Goal: Task Accomplishment & Management: Use online tool/utility

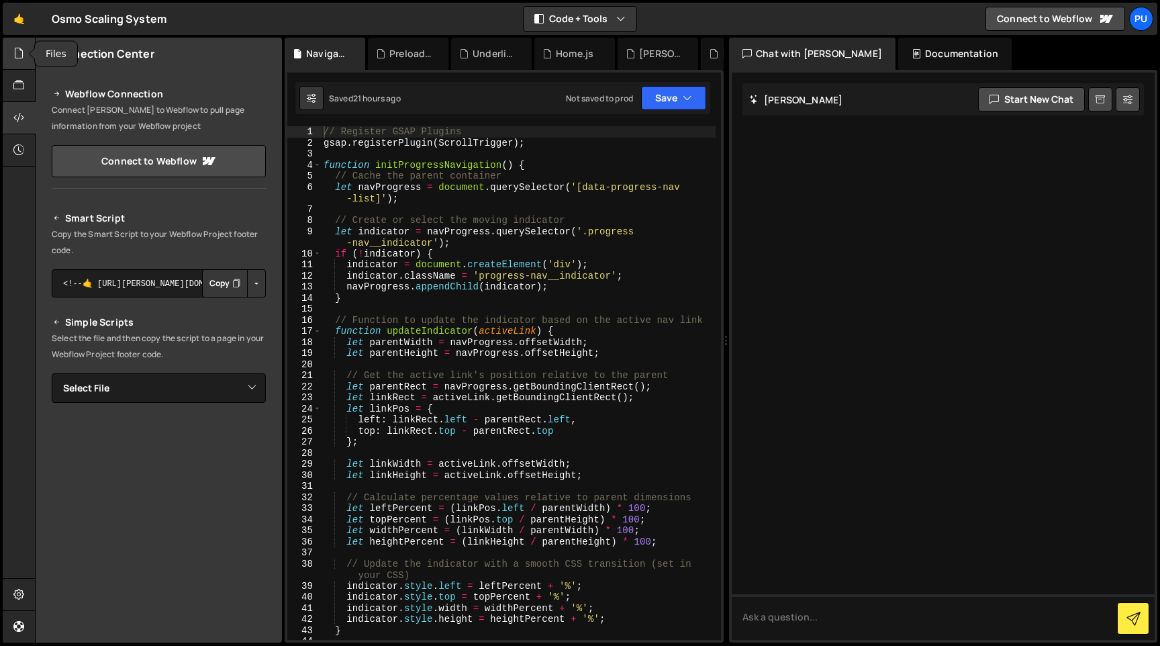
click at [23, 40] on div at bounding box center [19, 54] width 33 height 32
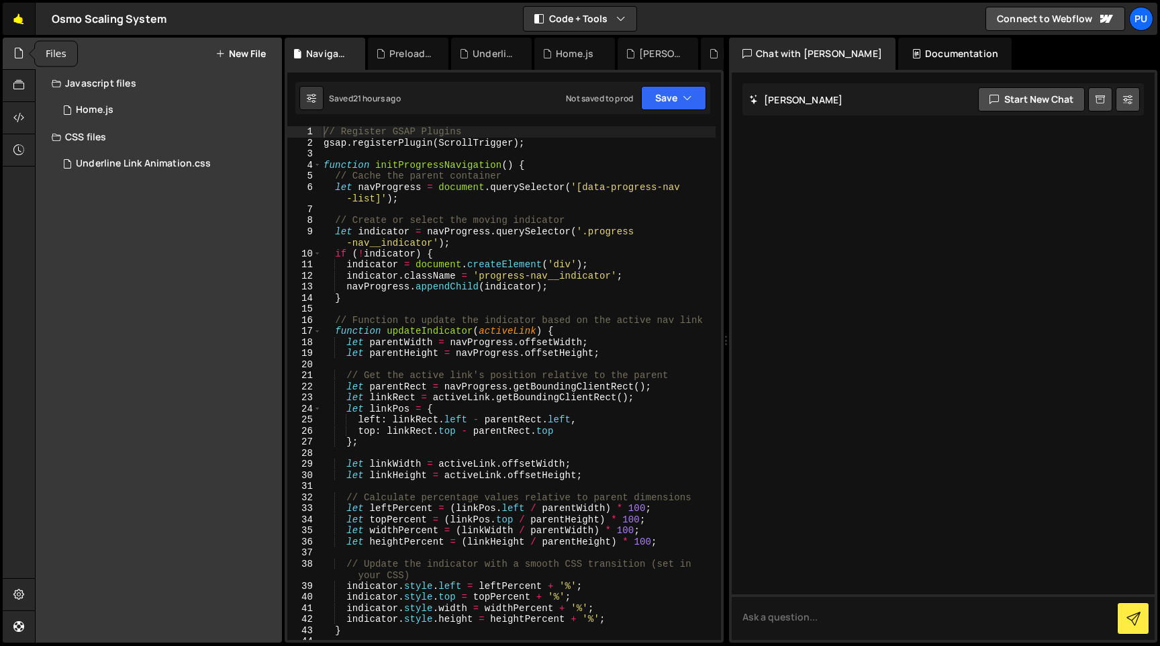
click at [22, 32] on link "🤙" at bounding box center [19, 19] width 33 height 32
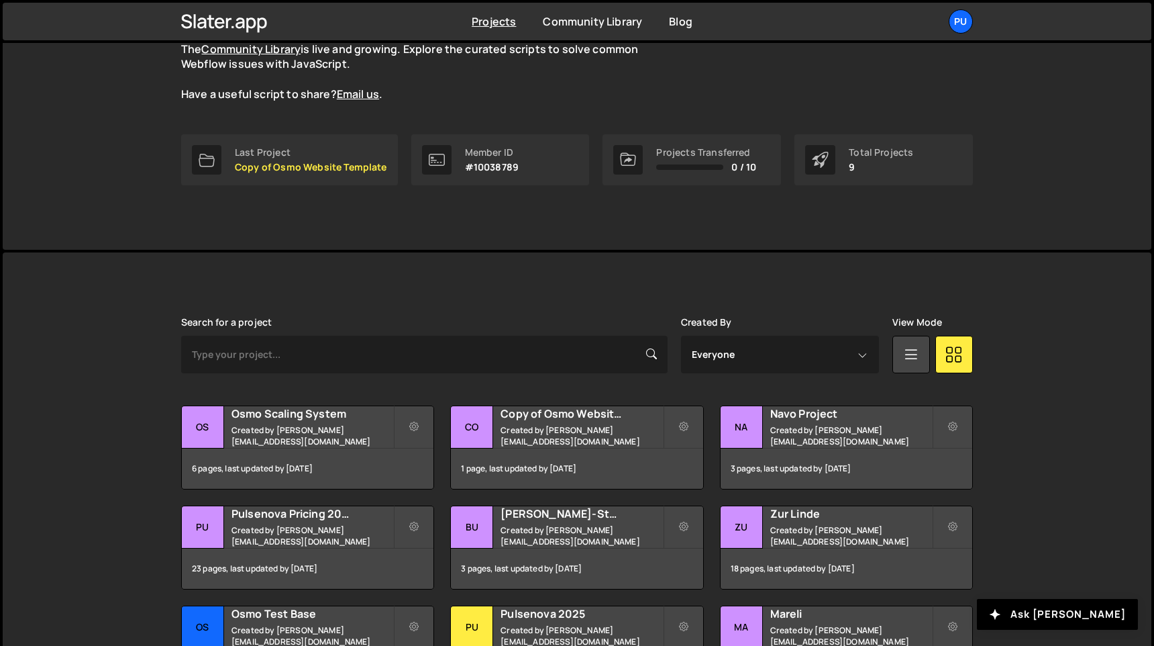
scroll to position [136, 0]
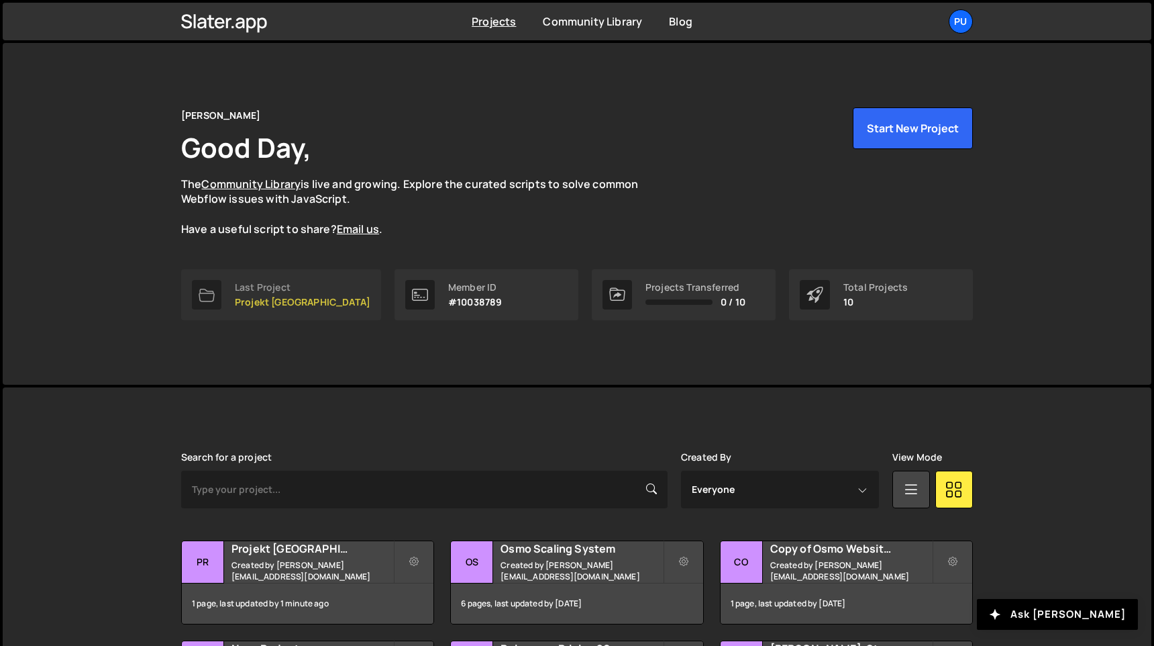
click at [282, 282] on div "Last Project" at bounding box center [303, 287] width 136 height 11
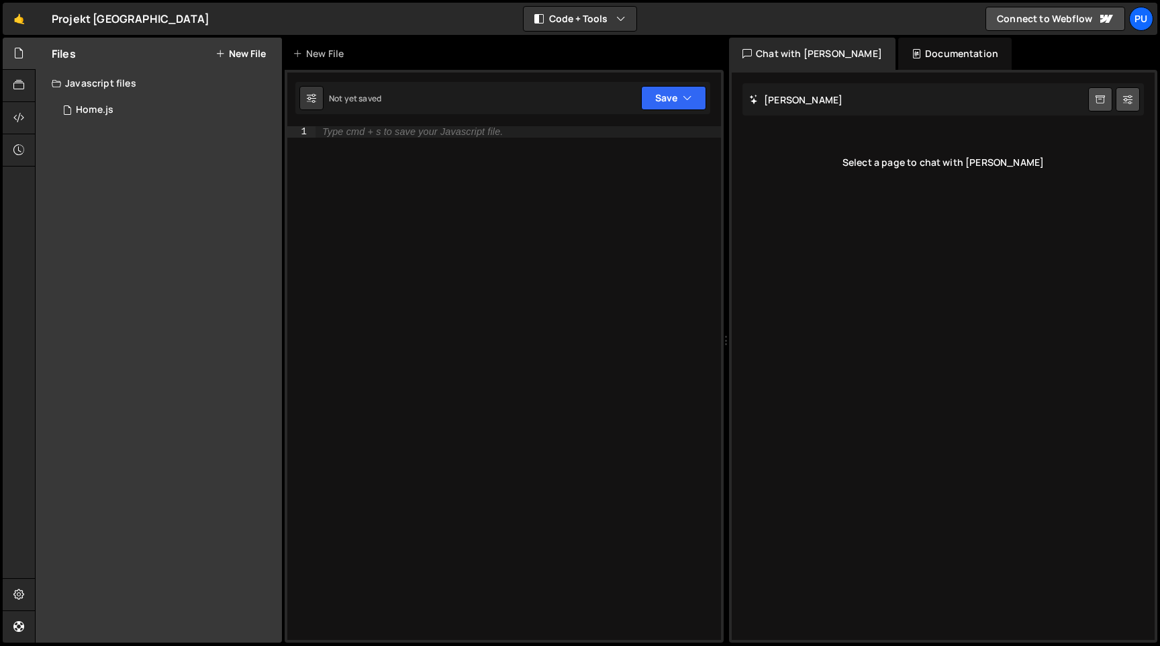
click at [109, 132] on div "Files New File Javascript files 0 Home.js 0 CSS files Copy share link Edit File…" at bounding box center [159, 340] width 246 height 605
click at [17, 95] on div at bounding box center [19, 86] width 33 height 32
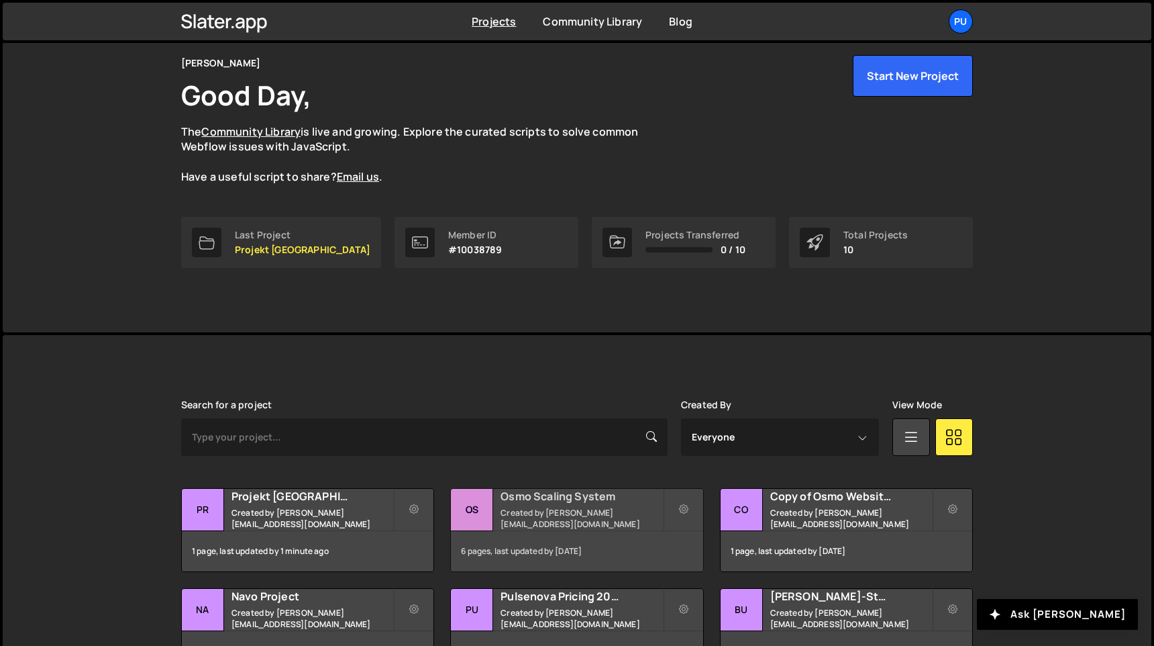
scroll to position [68, 0]
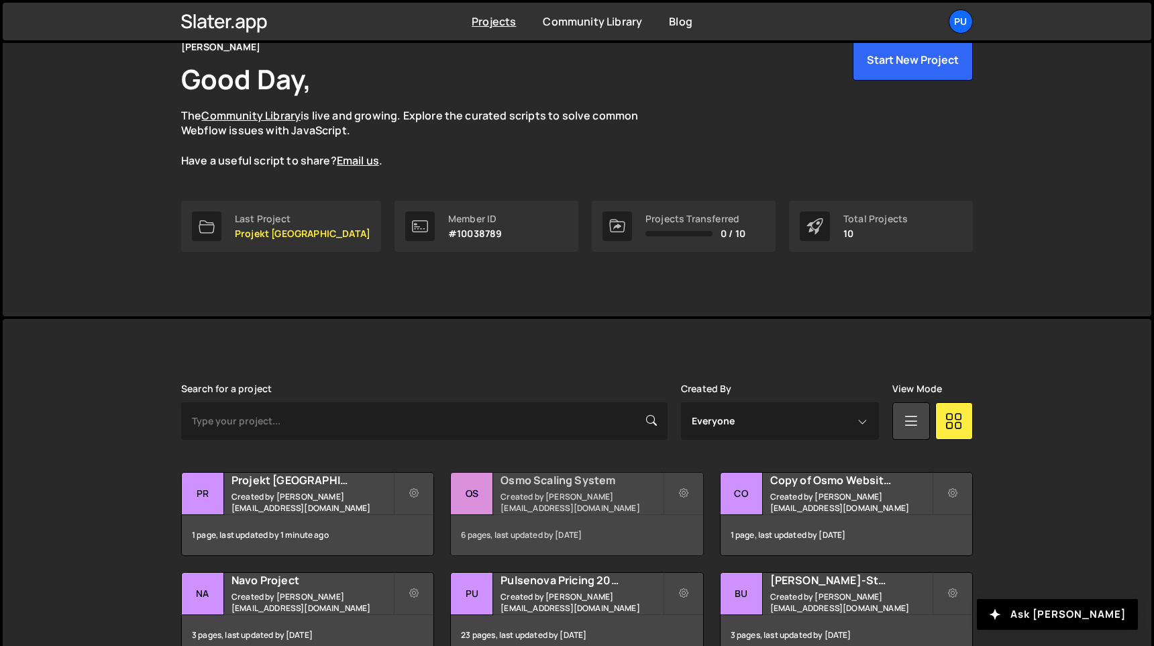
click at [558, 480] on h2 "Osmo Scaling System" at bounding box center [582, 479] width 162 height 15
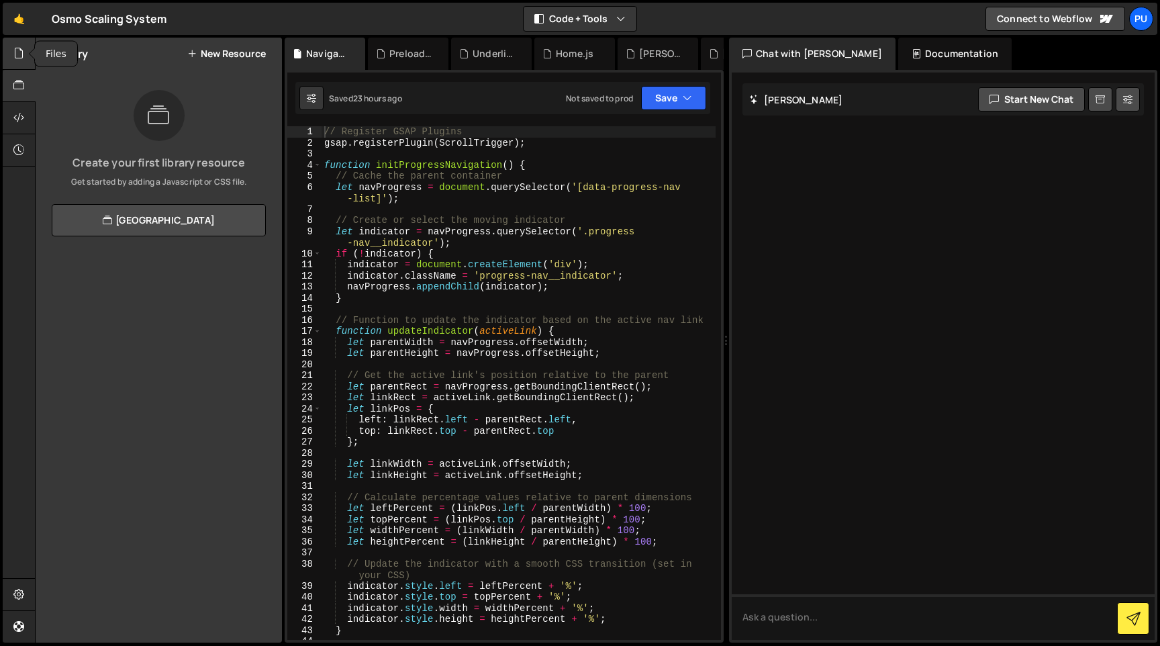
click at [12, 61] on div at bounding box center [19, 54] width 33 height 32
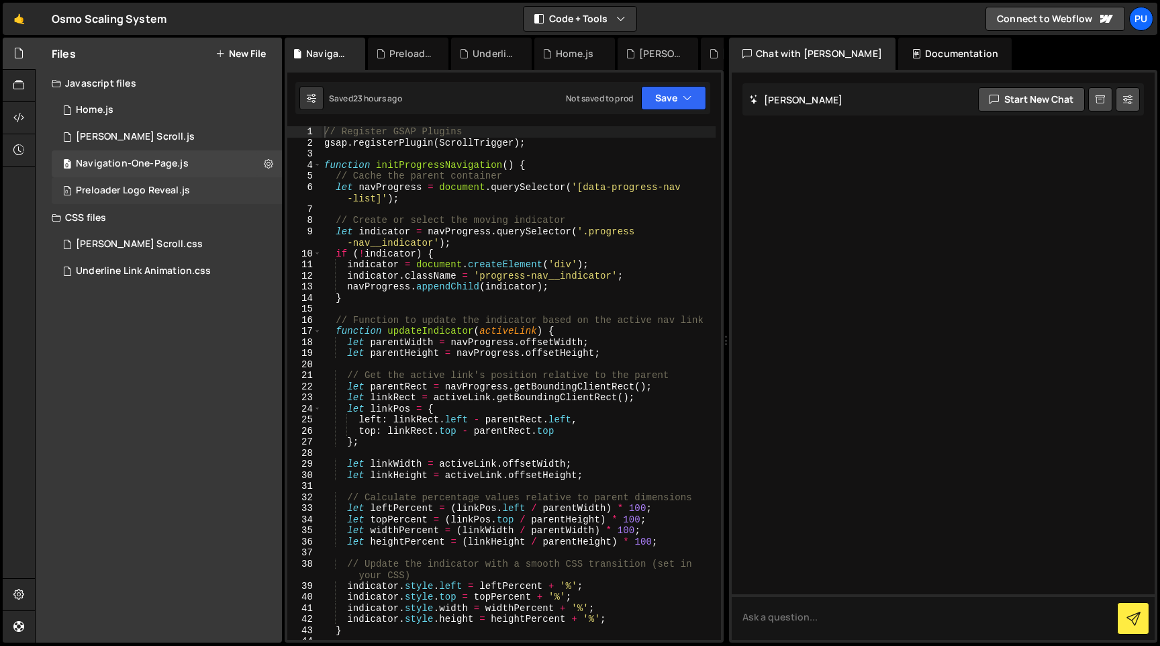
click at [162, 178] on div "0 Preloader Logo Reveal.js 0" at bounding box center [167, 190] width 230 height 27
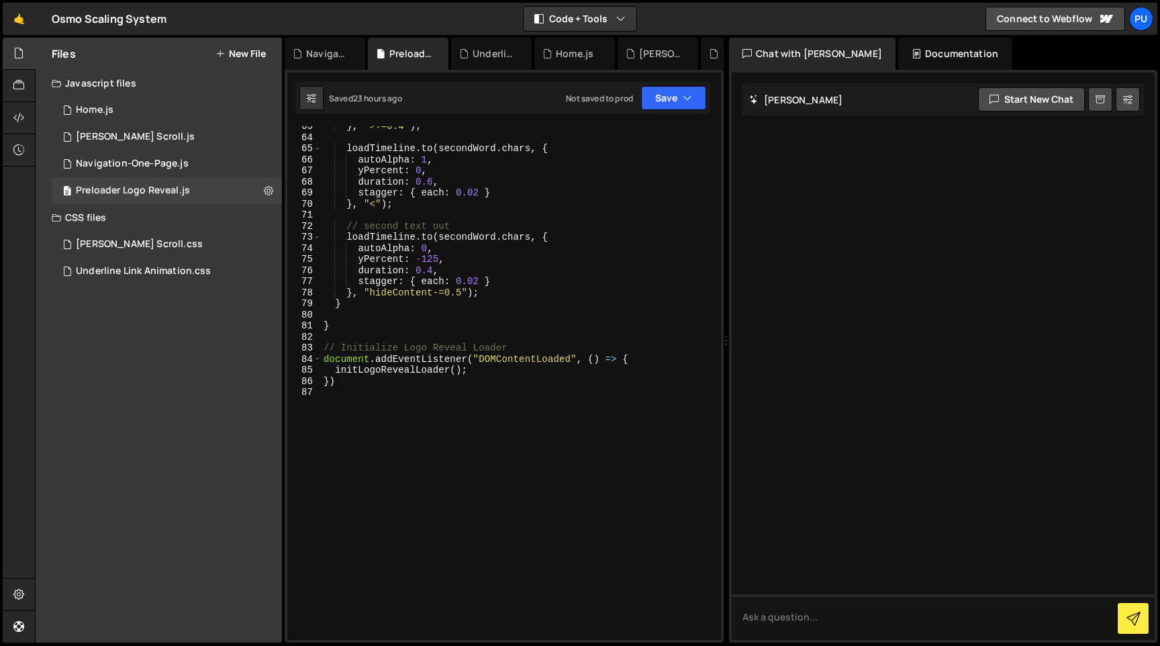
scroll to position [768, 0]
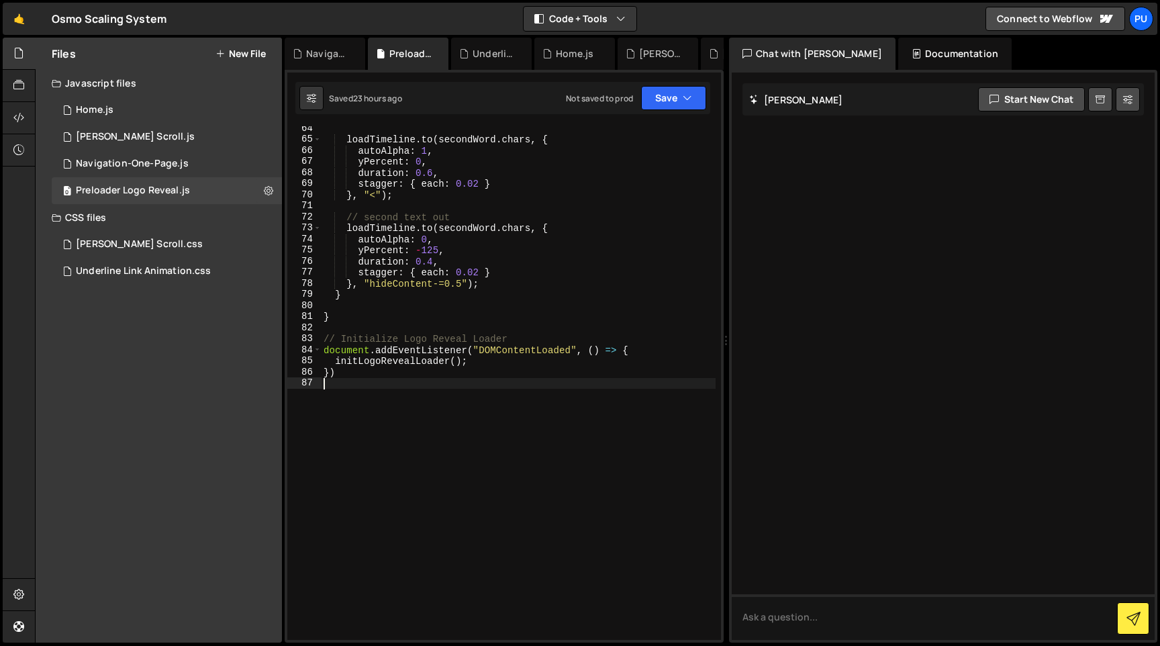
click at [506, 409] on div "loadTimeline . to ( secondWord . chars , { autoAlpha : 1 , yPercent : 0 , durat…" at bounding box center [518, 390] width 395 height 535
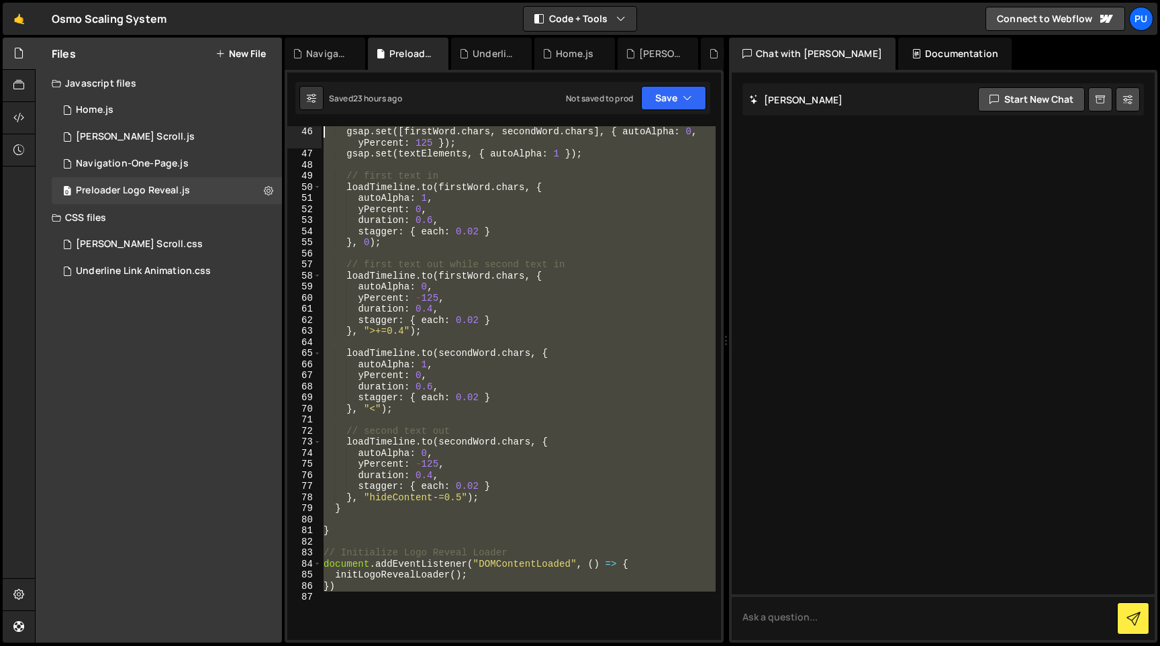
scroll to position [0, 0]
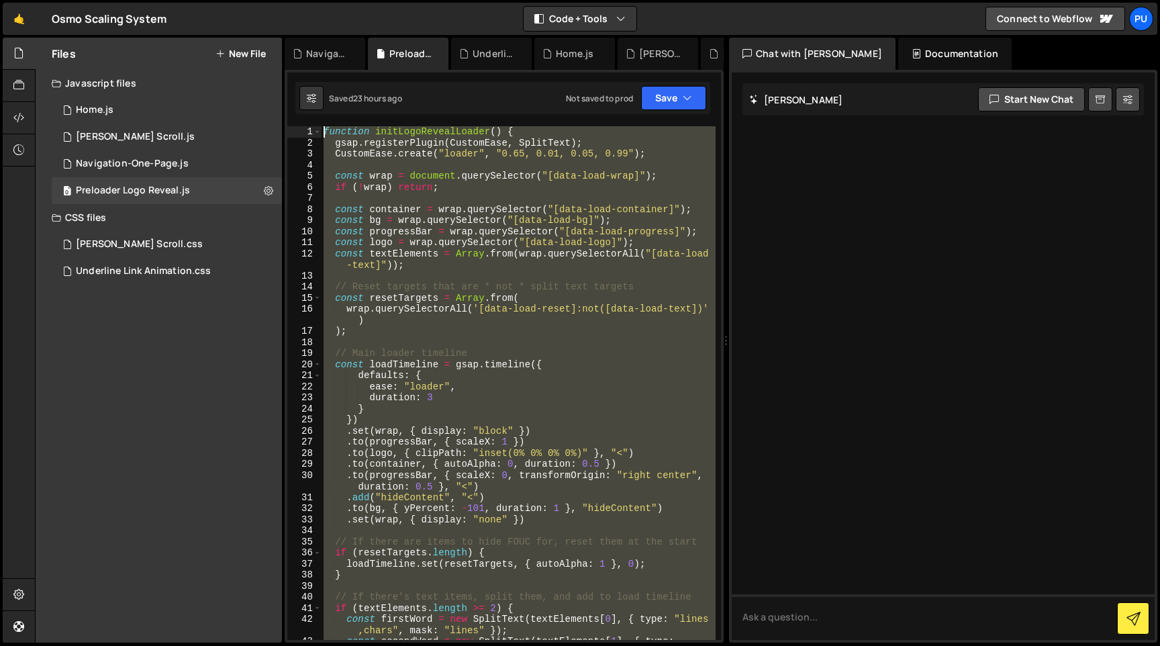
drag, startPoint x: 506, startPoint y: 409, endPoint x: 321, endPoint y: -9, distance: 457.8
click at [321, 0] on html "Projects Community Library Blog Pu Projects Your Teams Invite team member Accou…" at bounding box center [580, 323] width 1160 height 646
click at [644, 364] on div "function initLogoRevealLoader ( ) { gsap . registerPlugin ( CustomEase , SplitT…" at bounding box center [518, 382] width 395 height 513
type textarea "const loadTimeline = gsap.timeline({"
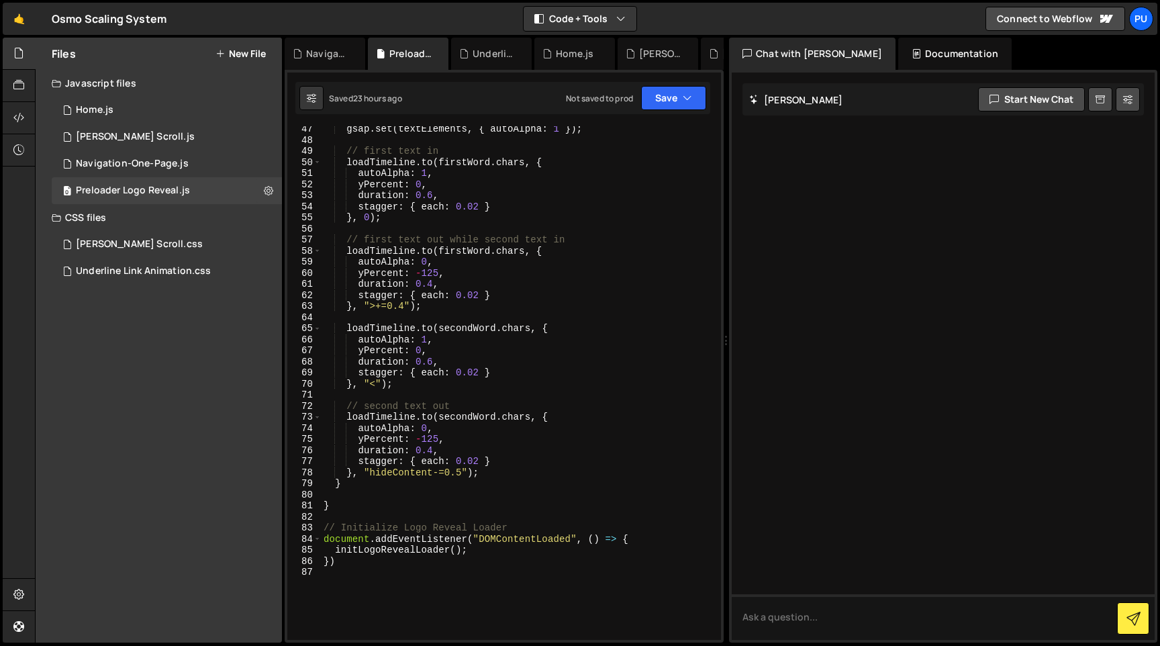
scroll to position [584, 0]
